Goal: Transaction & Acquisition: Purchase product/service

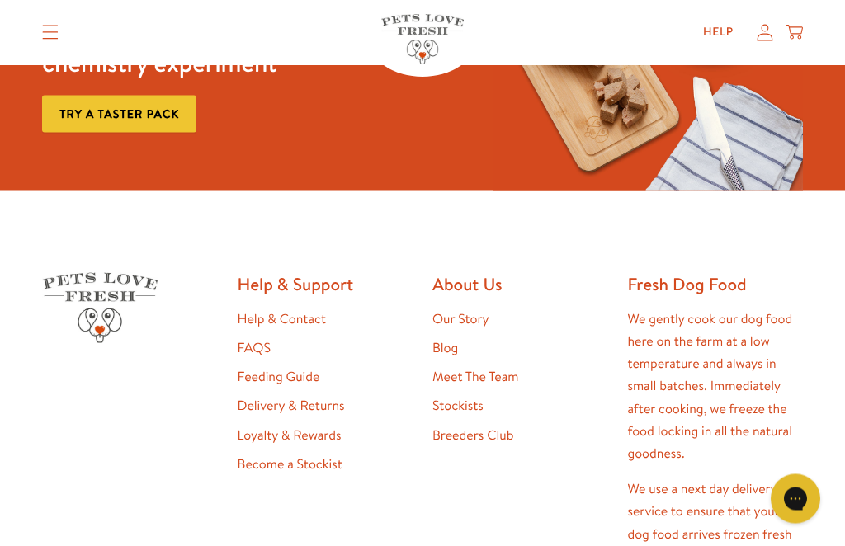
scroll to position [2854, 0]
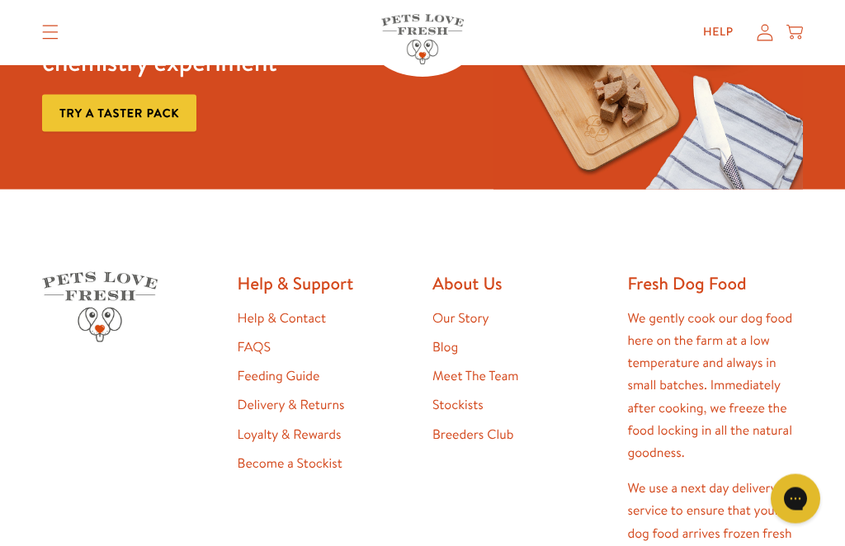
click at [300, 367] on link "Feeding Guide" at bounding box center [279, 376] width 83 height 18
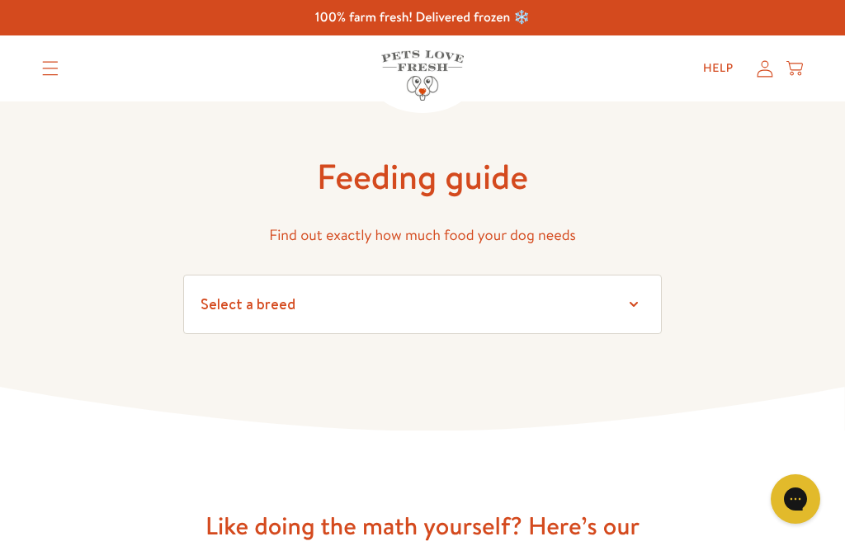
select select "35"
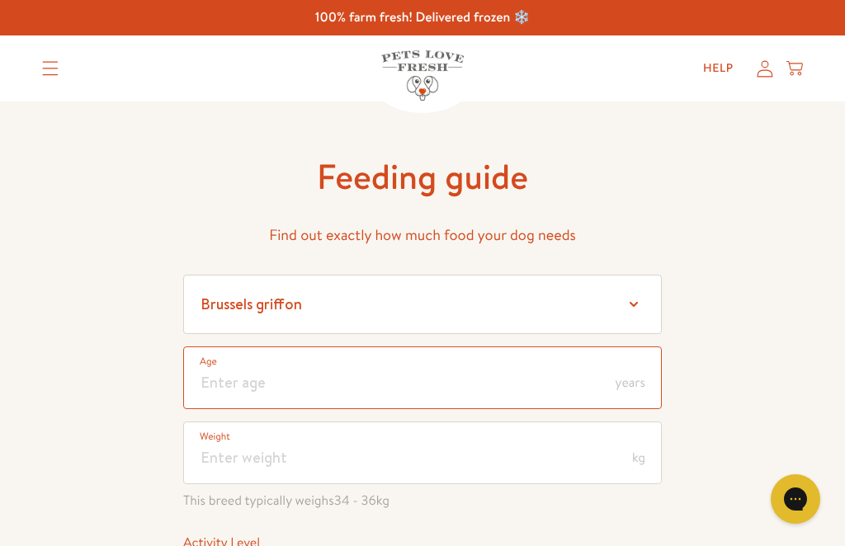
click at [466, 375] on input "number" at bounding box center [422, 378] width 479 height 63
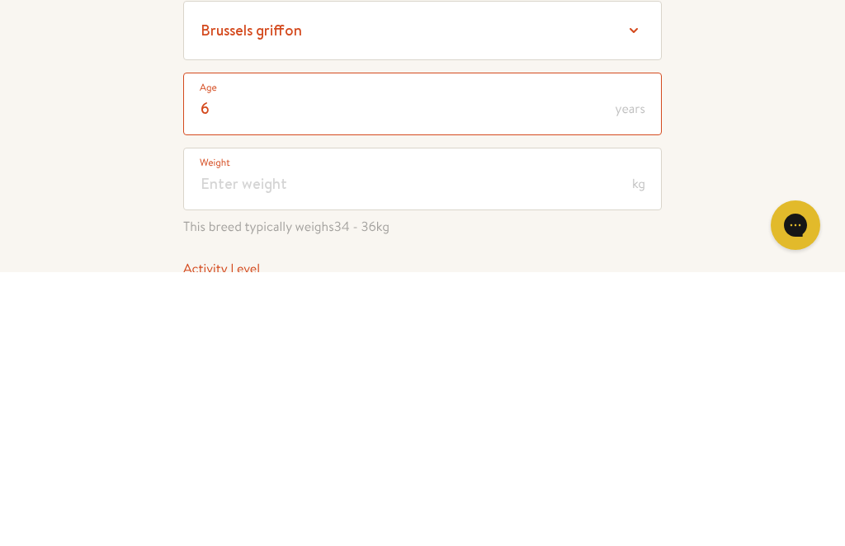
type input "6"
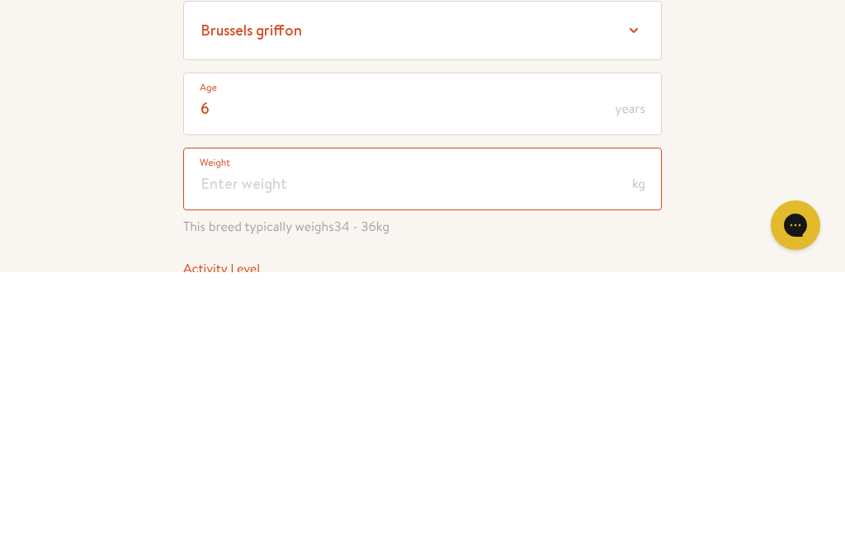
click at [332, 422] on input "number" at bounding box center [422, 453] width 479 height 63
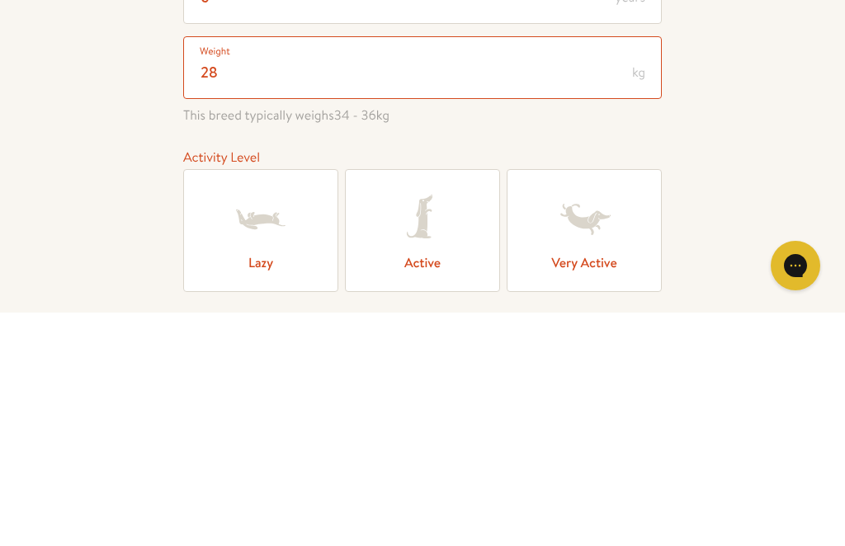
scroll to position [153, 0]
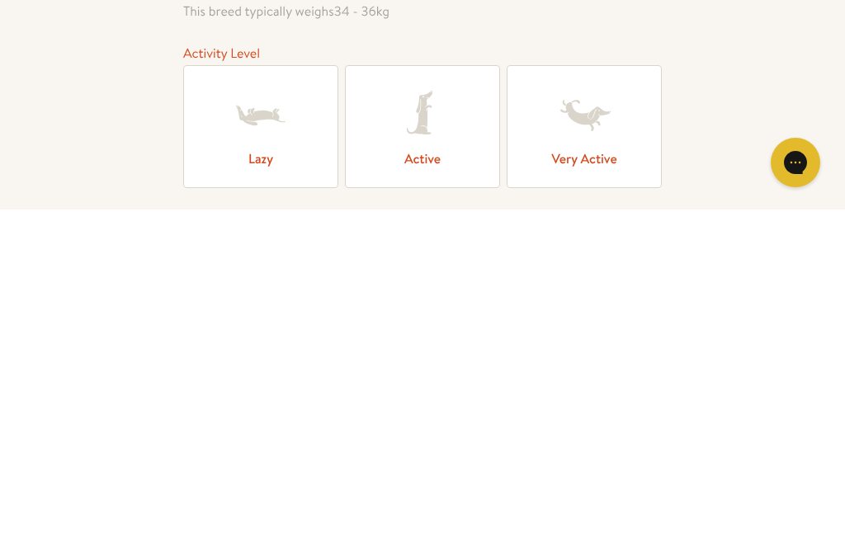
type input "28"
click at [444, 419] on icon at bounding box center [422, 452] width 66 height 66
click at [0, 0] on input "Active" at bounding box center [0, 0] width 0 height 0
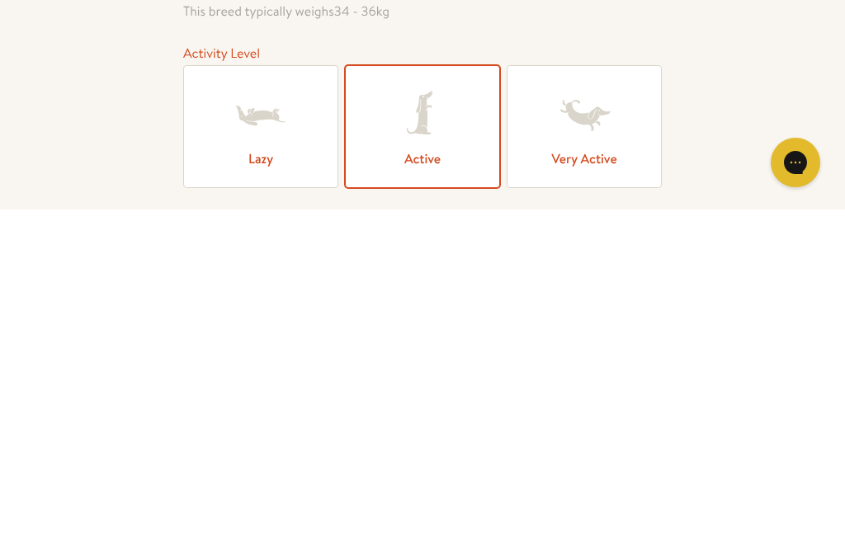
scroll to position [490, 0]
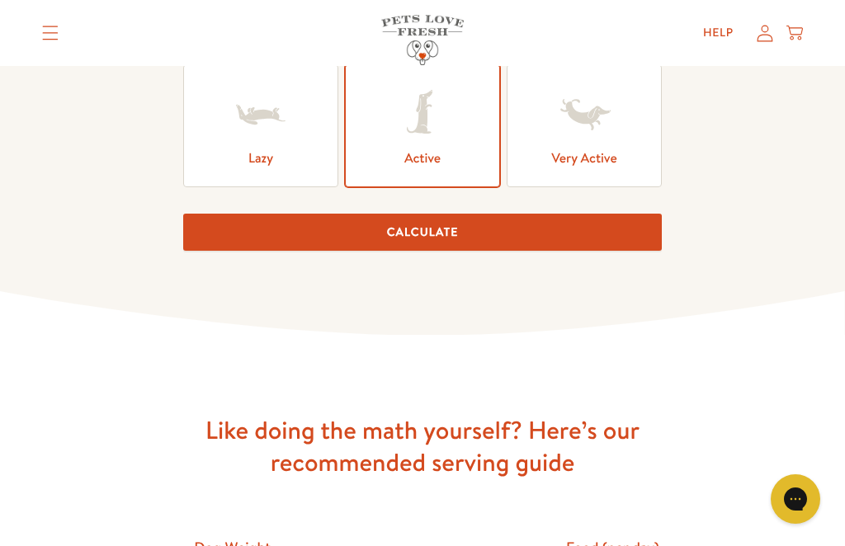
click at [437, 237] on button "Calculate" at bounding box center [422, 232] width 479 height 37
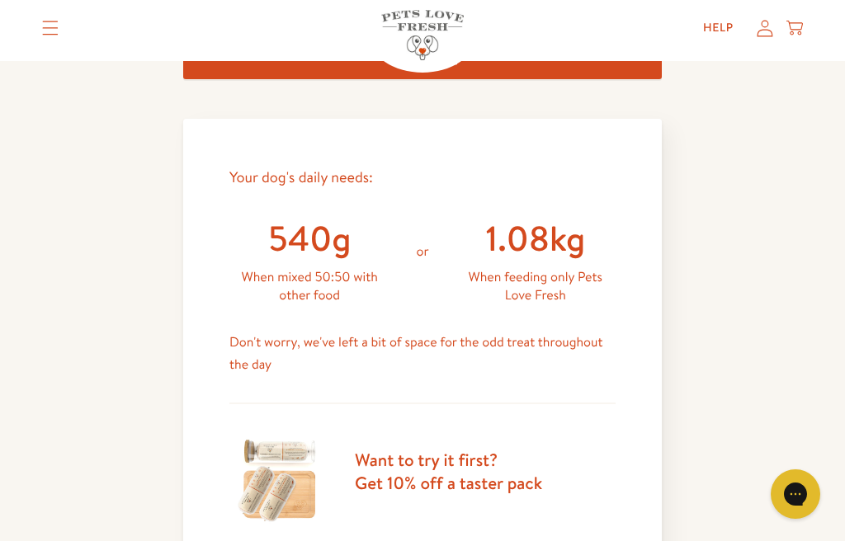
scroll to position [662, 0]
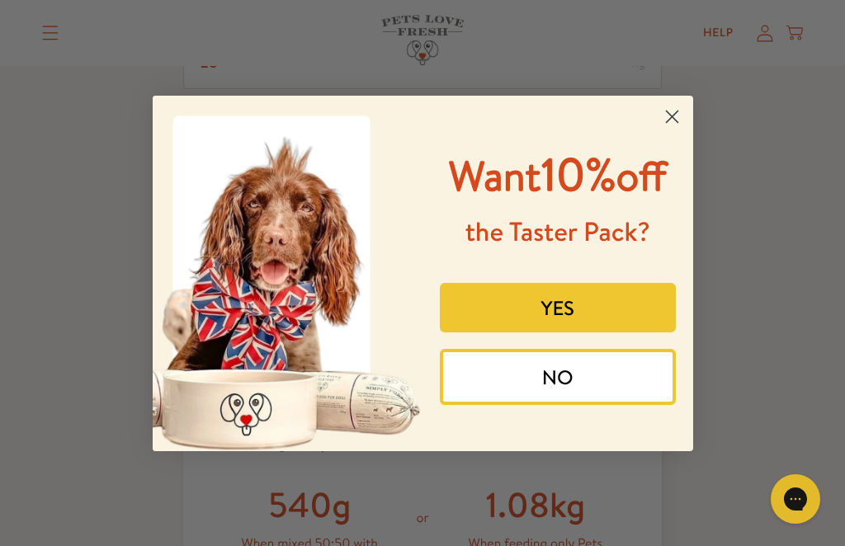
click at [670, 111] on icon "Close dialog" at bounding box center [672, 117] width 12 height 12
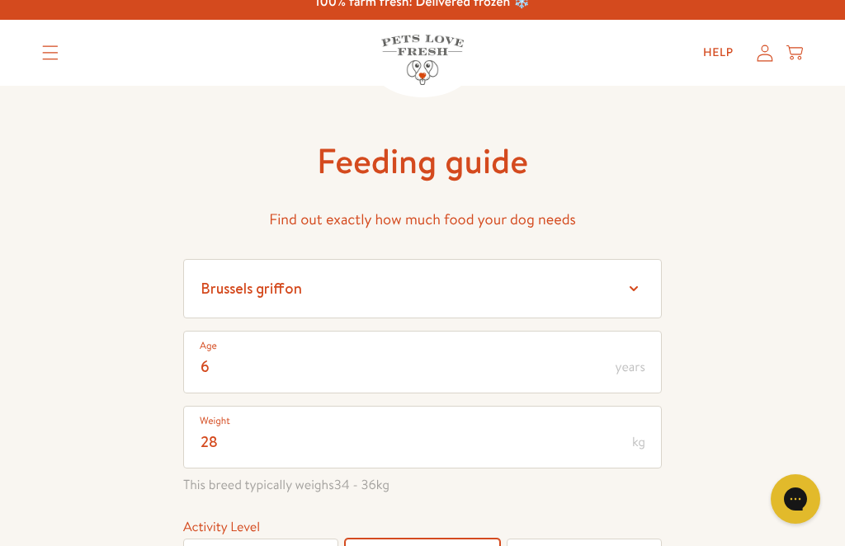
scroll to position [0, 0]
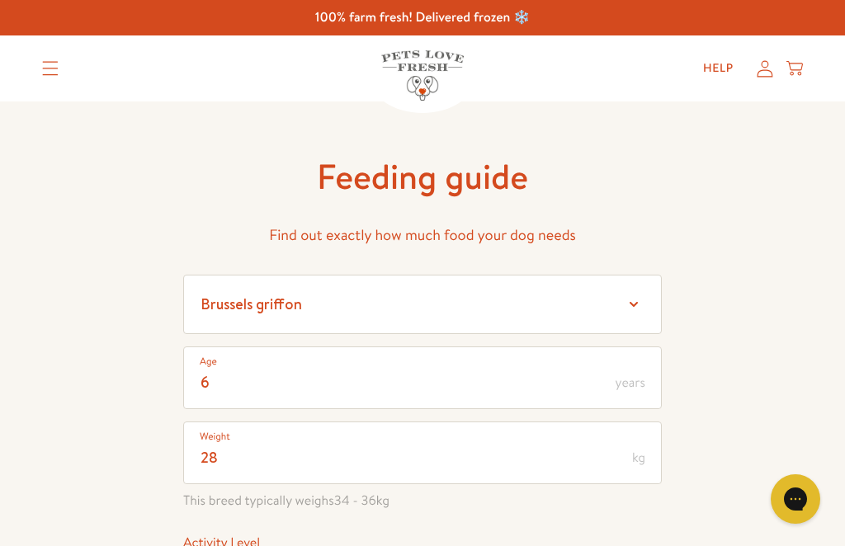
click at [40, 67] on summary "Translation missing: en.sections.header.menu" at bounding box center [50, 68] width 43 height 41
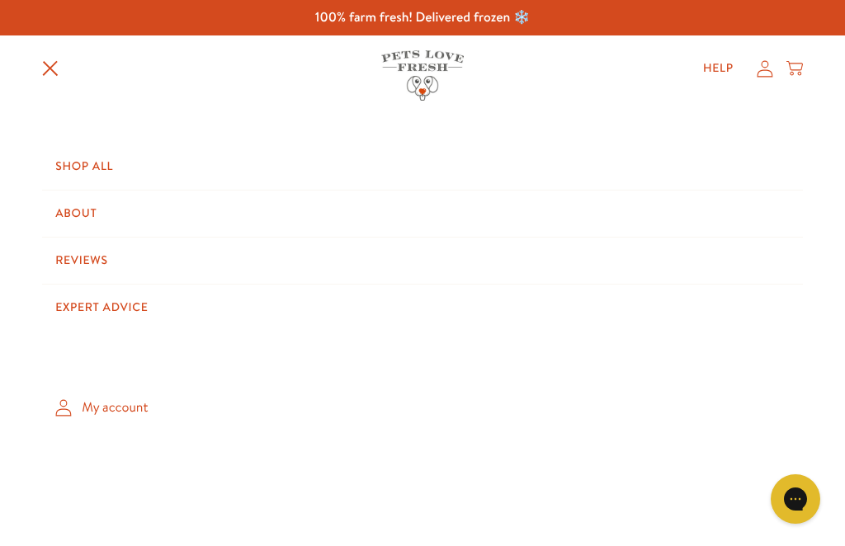
click at [60, 167] on link "Shop All" at bounding box center [422, 167] width 761 height 46
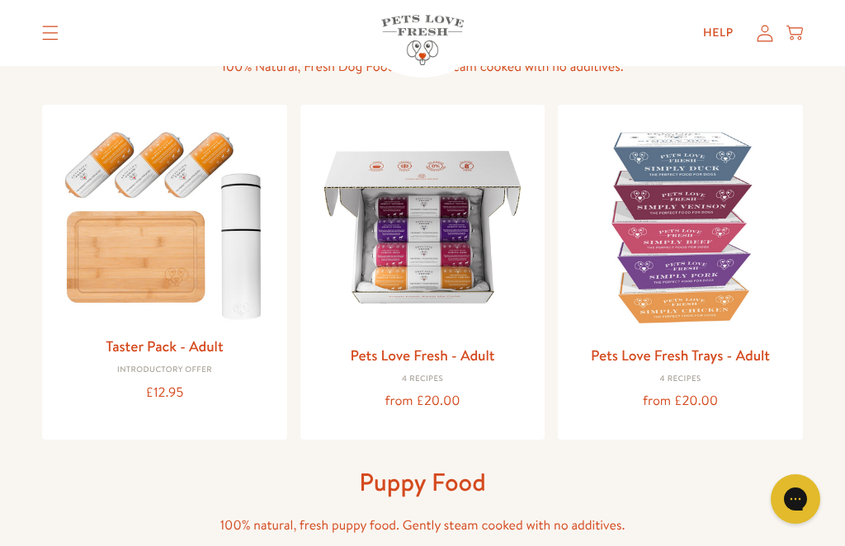
scroll to position [131, 0]
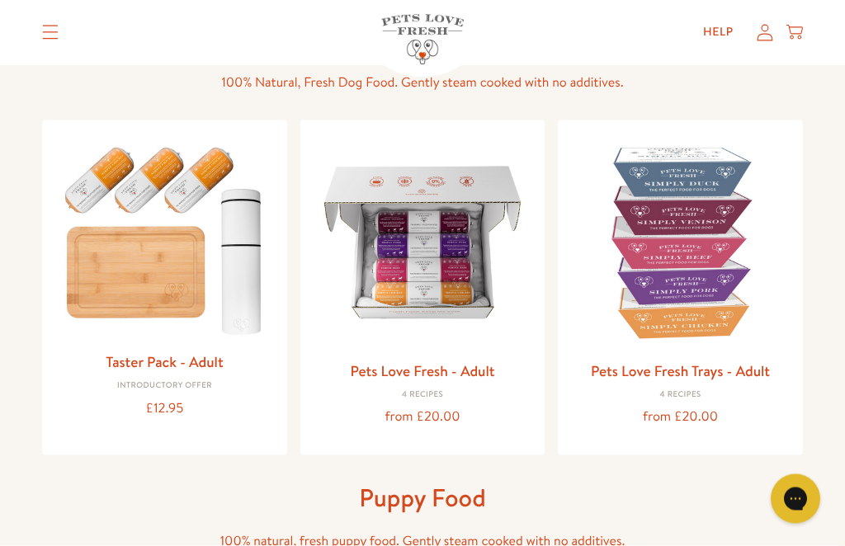
click at [679, 403] on div "Pets Love Fresh Trays - Adult 4 Recipes from £20.00" at bounding box center [680, 394] width 219 height 70
click at [682, 242] on img at bounding box center [680, 243] width 219 height 219
click at [446, 289] on img at bounding box center [423, 242] width 219 height 219
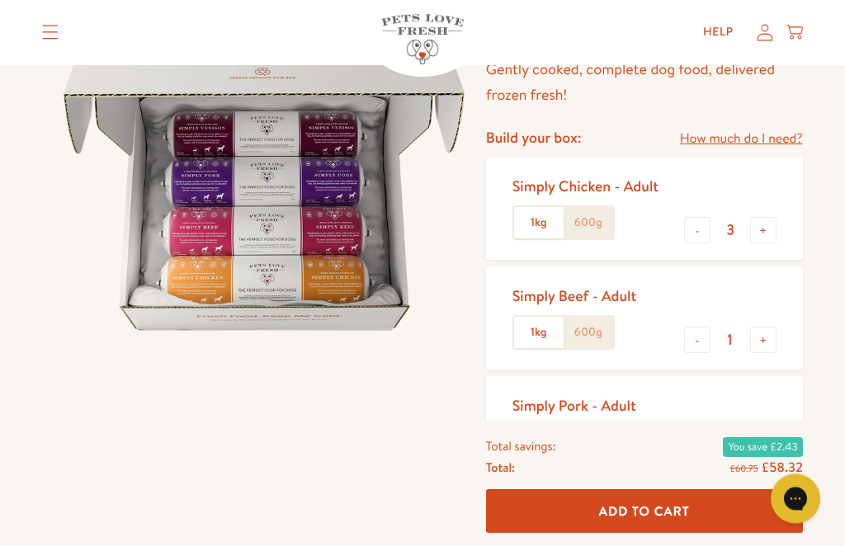
scroll to position [148, 0]
